Goal: Book appointment/travel/reservation

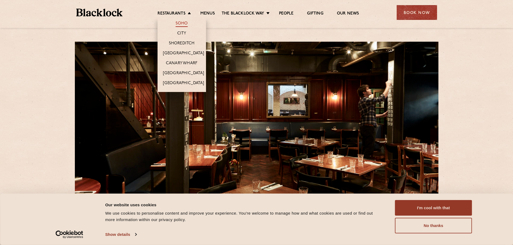
click at [179, 23] on link "Soho" at bounding box center [181, 24] width 12 height 6
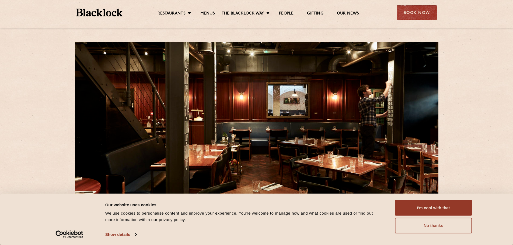
click at [440, 231] on button "No thanks" at bounding box center [433, 226] width 77 height 16
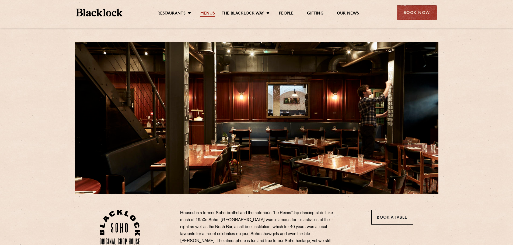
click at [206, 14] on link "Menus" at bounding box center [207, 14] width 15 height 6
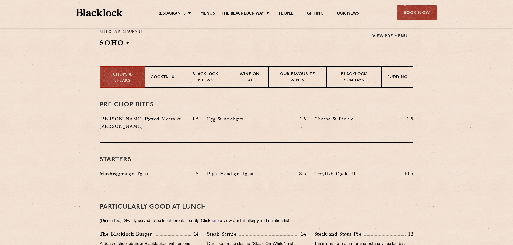
scroll to position [108, 0]
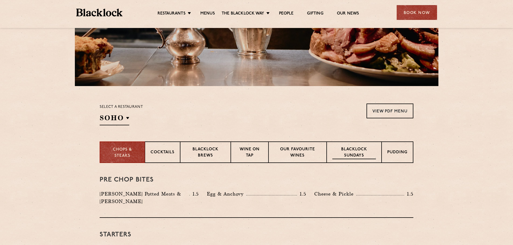
click at [353, 150] on p "Blacklock Sundays" at bounding box center [354, 153] width 44 height 13
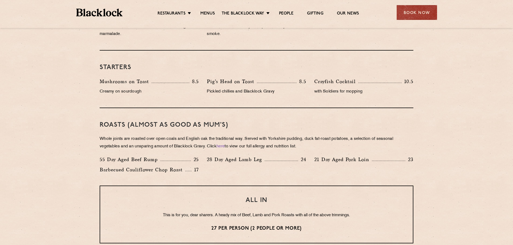
scroll to position [296, 0]
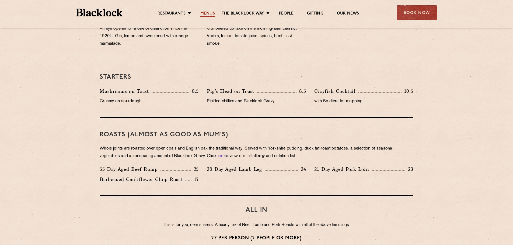
click at [204, 14] on link "Menus" at bounding box center [207, 14] width 15 height 6
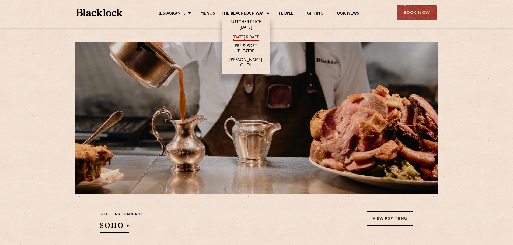
click at [241, 35] on link "[DATE] Roast" at bounding box center [245, 38] width 26 height 6
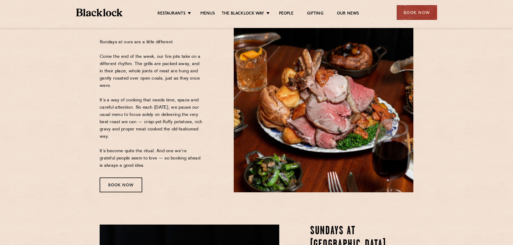
scroll to position [108, 0]
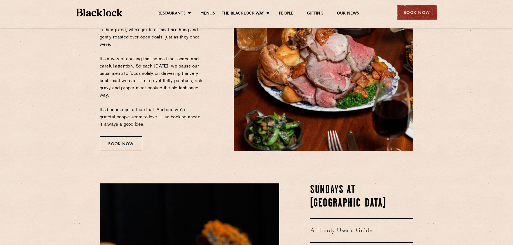
click at [419, 12] on div "Book Now" at bounding box center [416, 12] width 40 height 15
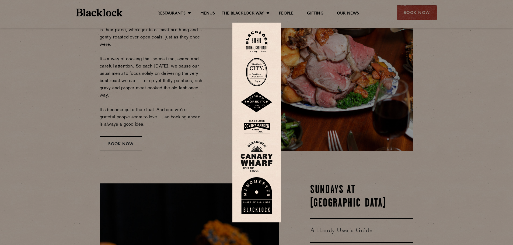
click at [259, 48] on img at bounding box center [257, 42] width 22 height 22
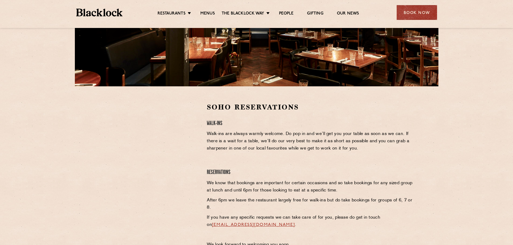
scroll to position [108, 0]
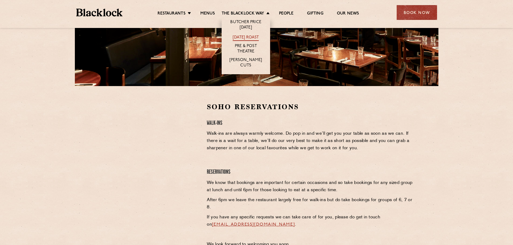
click at [244, 37] on link "[DATE] Roast" at bounding box center [245, 38] width 26 height 6
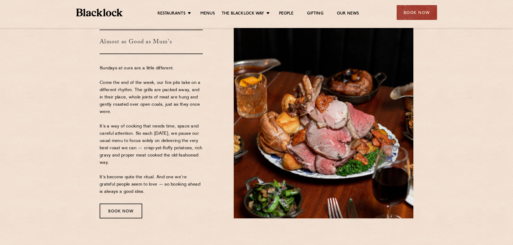
scroll to position [54, 0]
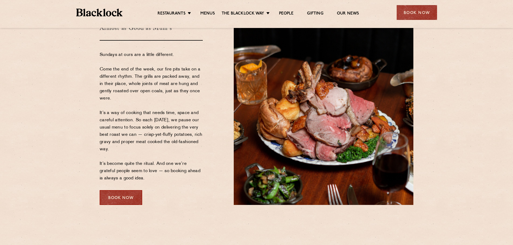
click at [125, 198] on div "Book Now" at bounding box center [121, 197] width 43 height 15
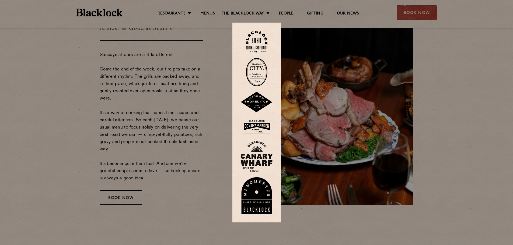
click at [258, 42] on img at bounding box center [257, 42] width 22 height 22
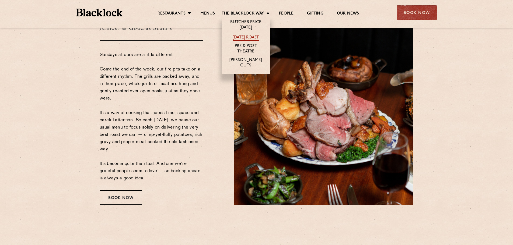
click at [242, 37] on link "[DATE] Roast" at bounding box center [245, 38] width 26 height 6
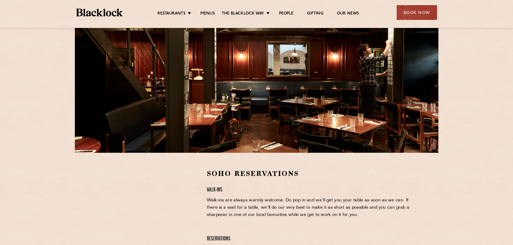
scroll to position [81, 0]
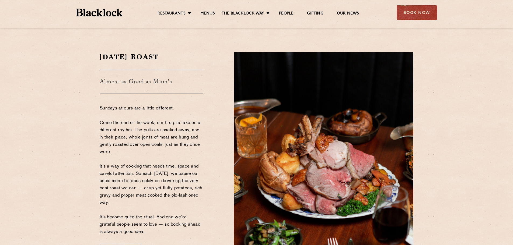
scroll to position [108, 0]
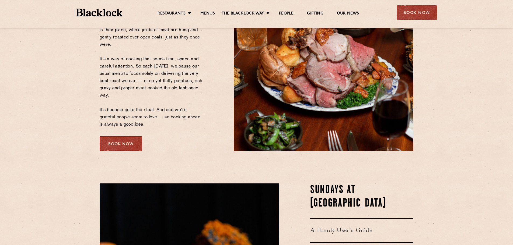
click at [124, 146] on div "Book Now" at bounding box center [121, 143] width 43 height 15
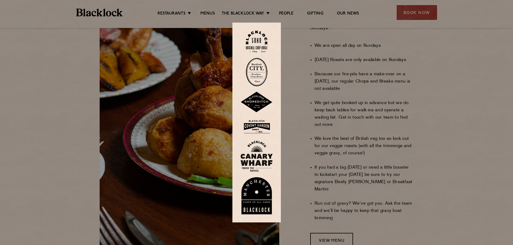
scroll to position [404, 0]
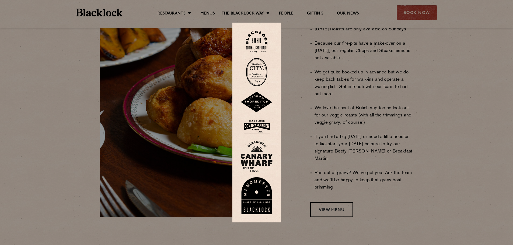
click at [257, 124] on img at bounding box center [256, 126] width 32 height 17
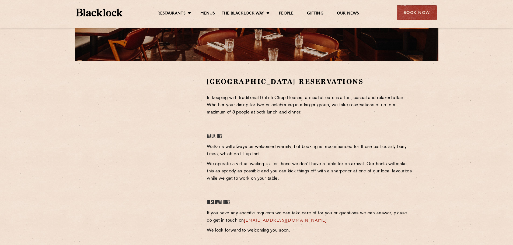
scroll to position [135, 0]
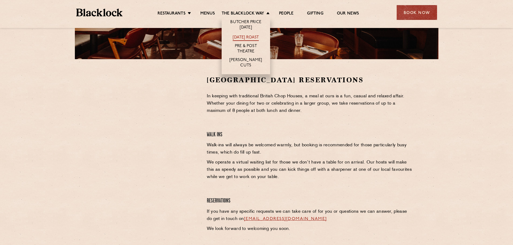
click at [240, 38] on link "[DATE] Roast" at bounding box center [245, 38] width 26 height 6
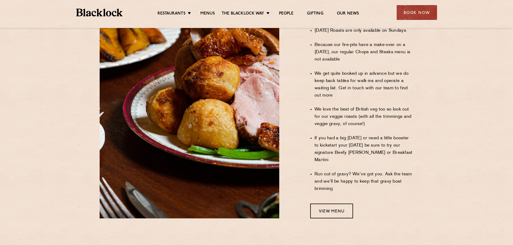
scroll to position [404, 0]
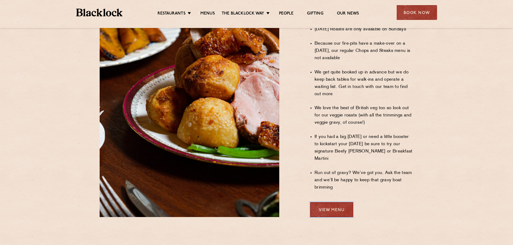
click at [332, 202] on link "View Menu" at bounding box center [331, 209] width 43 height 15
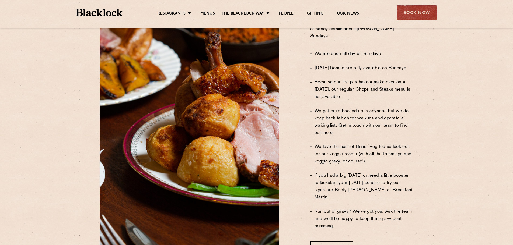
scroll to position [377, 0]
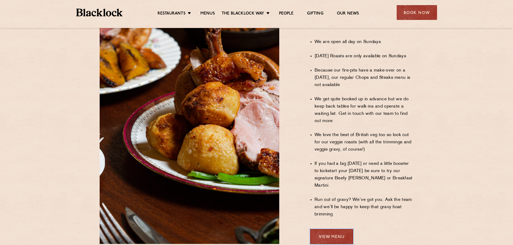
click at [330, 229] on link "View Menu" at bounding box center [331, 236] width 43 height 15
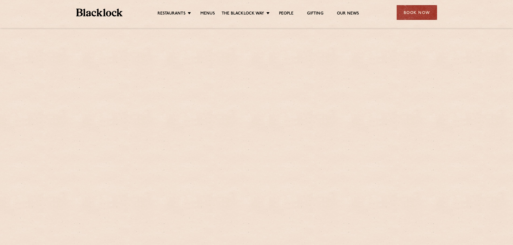
scroll to position [377, 0]
